Goal: Navigation & Orientation: Find specific page/section

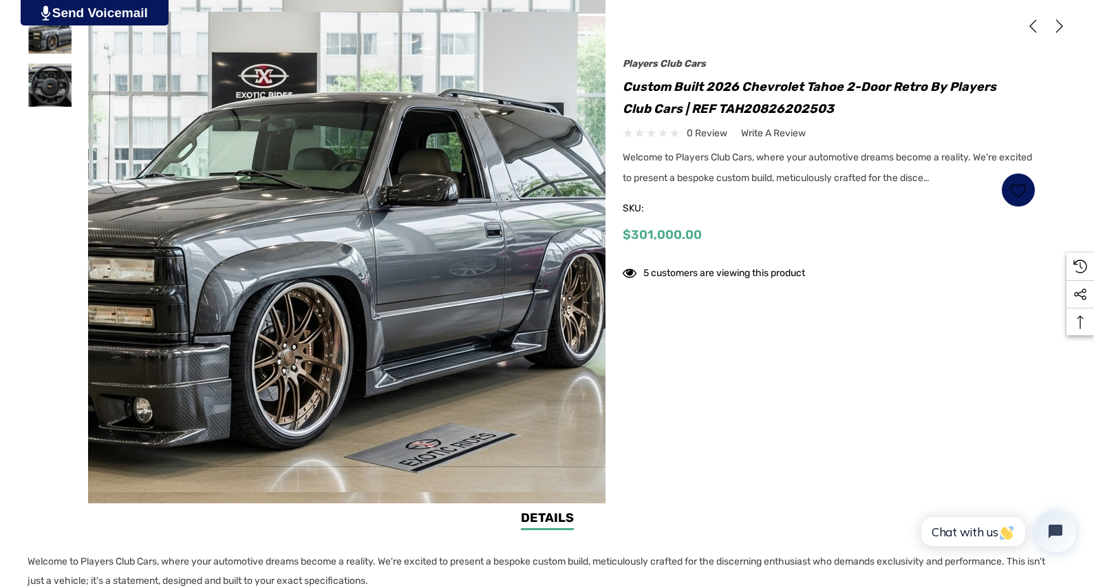
scroll to position [285, 0]
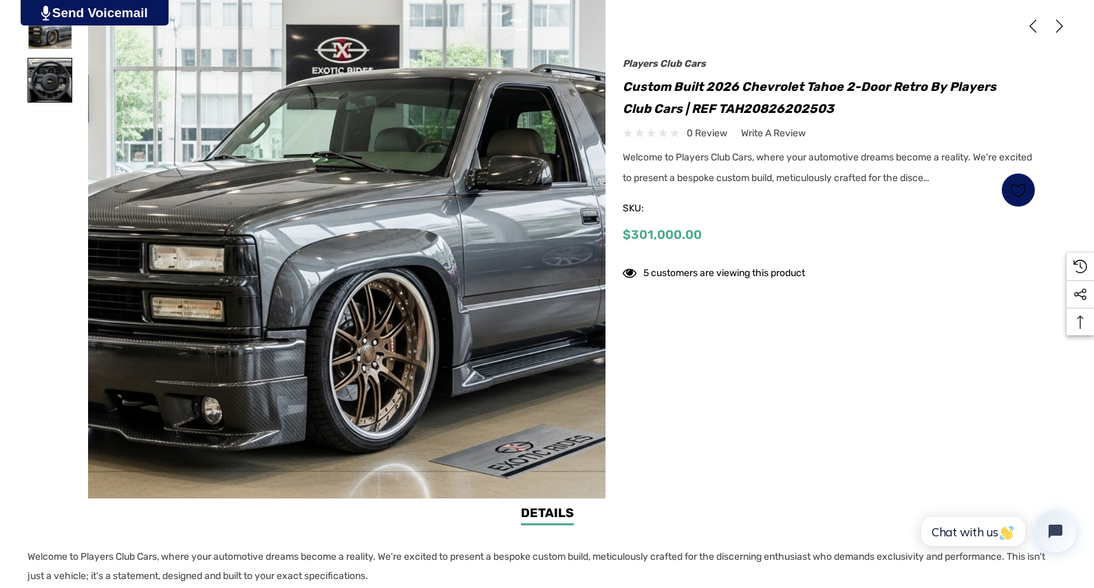
click at [72, 72] on img at bounding box center [49, 79] width 43 height 43
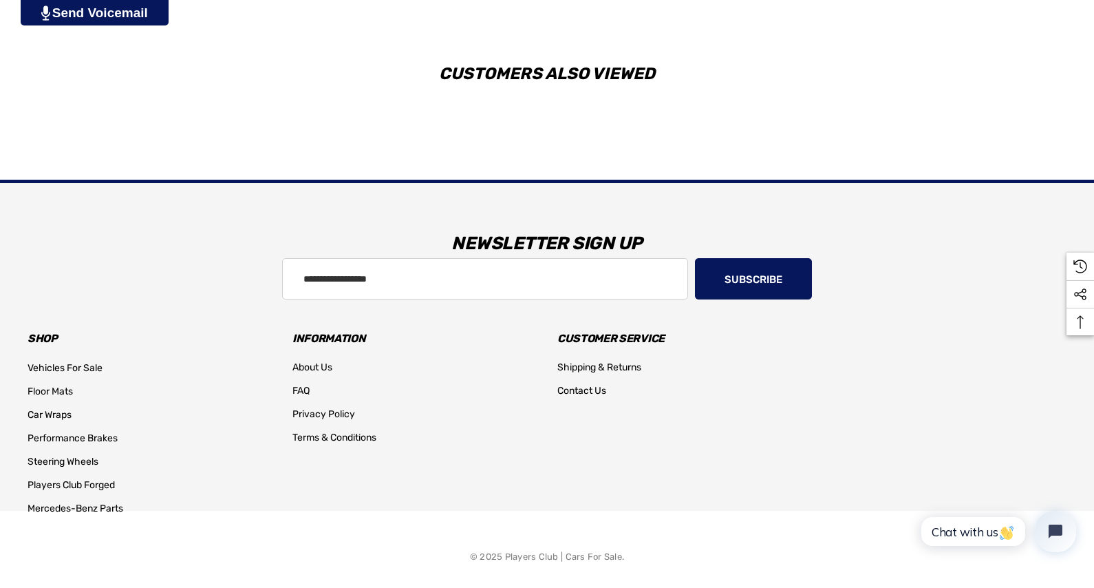
scroll to position [2856, 0]
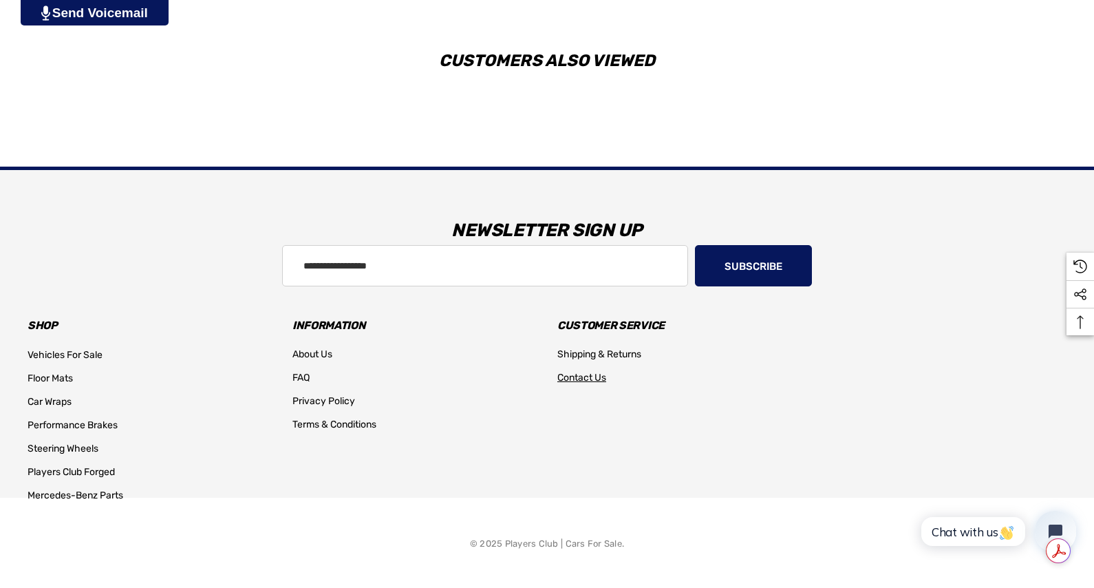
click at [590, 377] on span "Contact Us" at bounding box center [581, 378] width 49 height 12
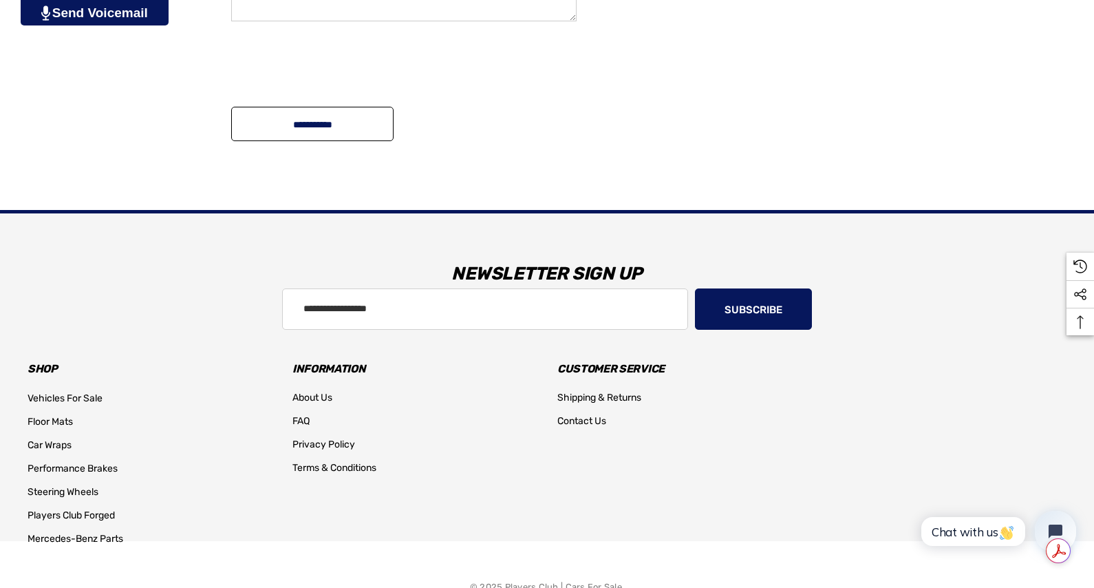
scroll to position [1086, 0]
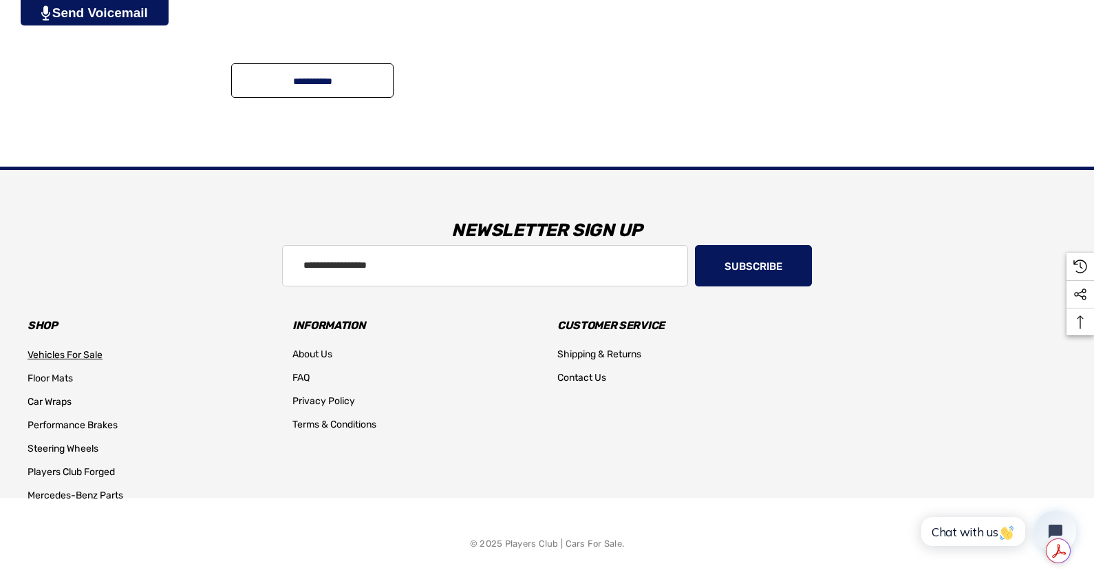
click at [61, 350] on span "Vehicles For Sale" at bounding box center [65, 355] width 75 height 12
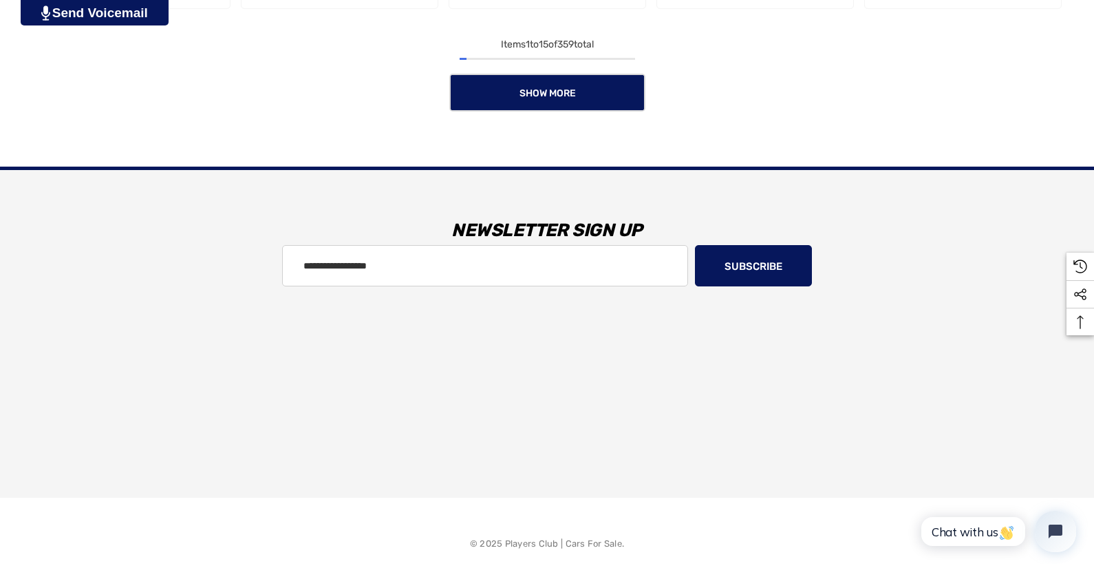
scroll to position [1441, 0]
